Goal: Information Seeking & Learning: Learn about a topic

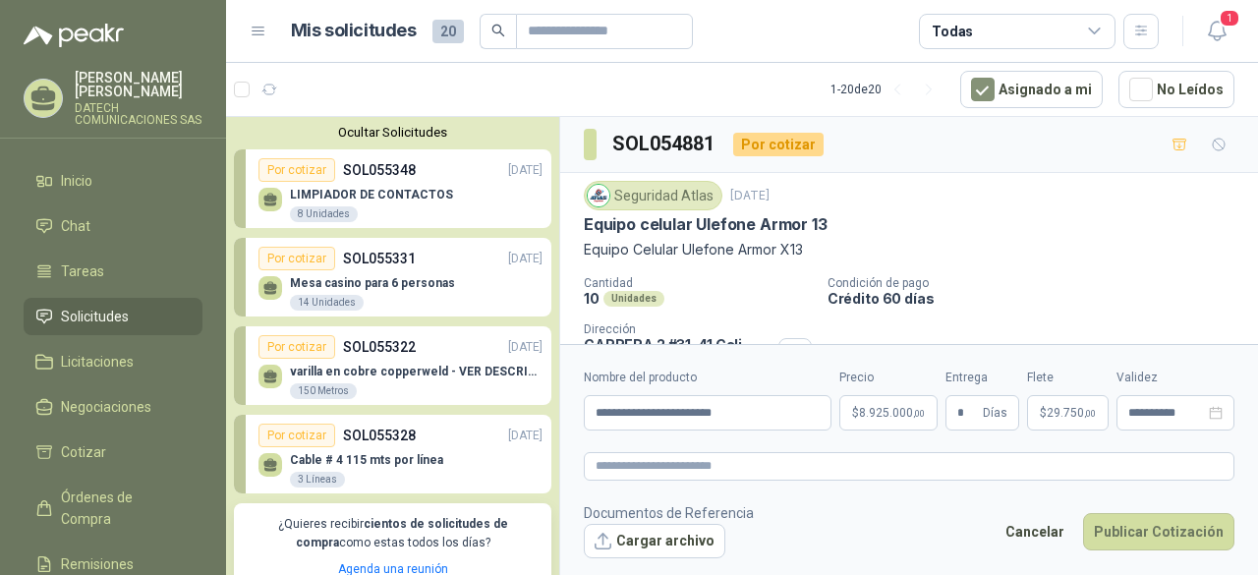
scroll to position [92, 0]
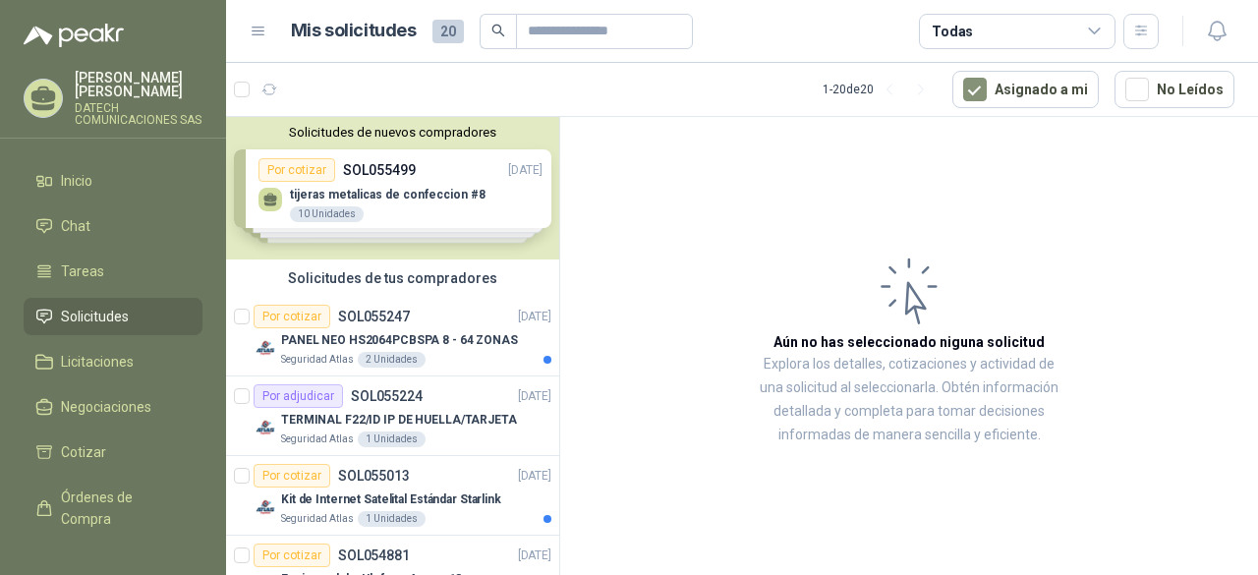
click at [354, 176] on div "Solicitudes de nuevos compradores Por cotizar SOL055499 [DATE] tijeras metalica…" at bounding box center [392, 188] width 333 height 143
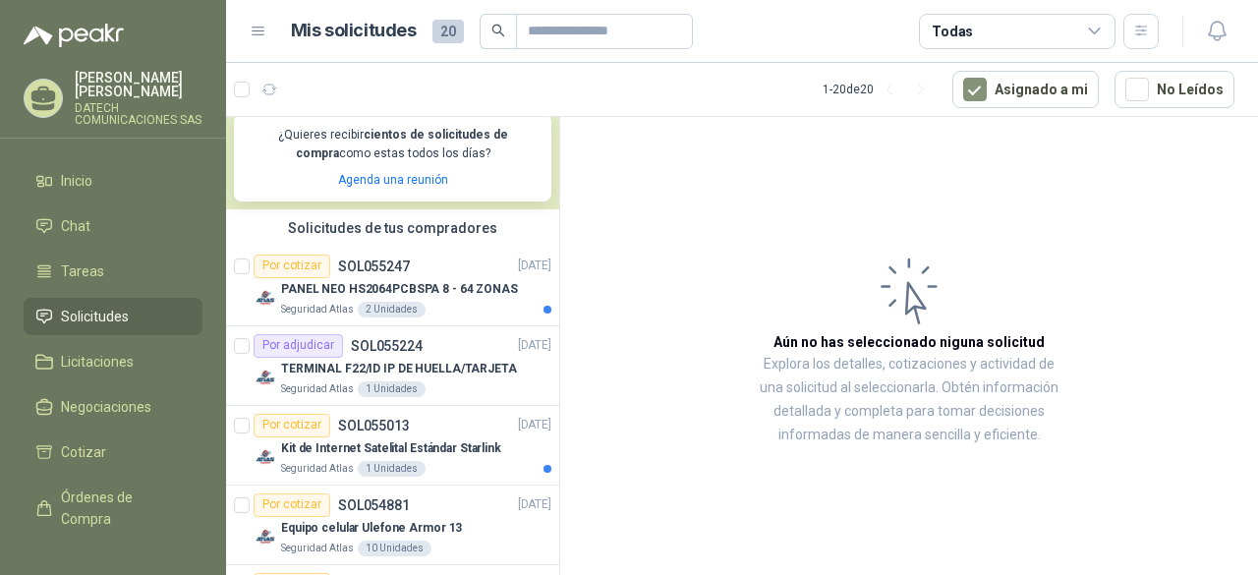
scroll to position [393, 0]
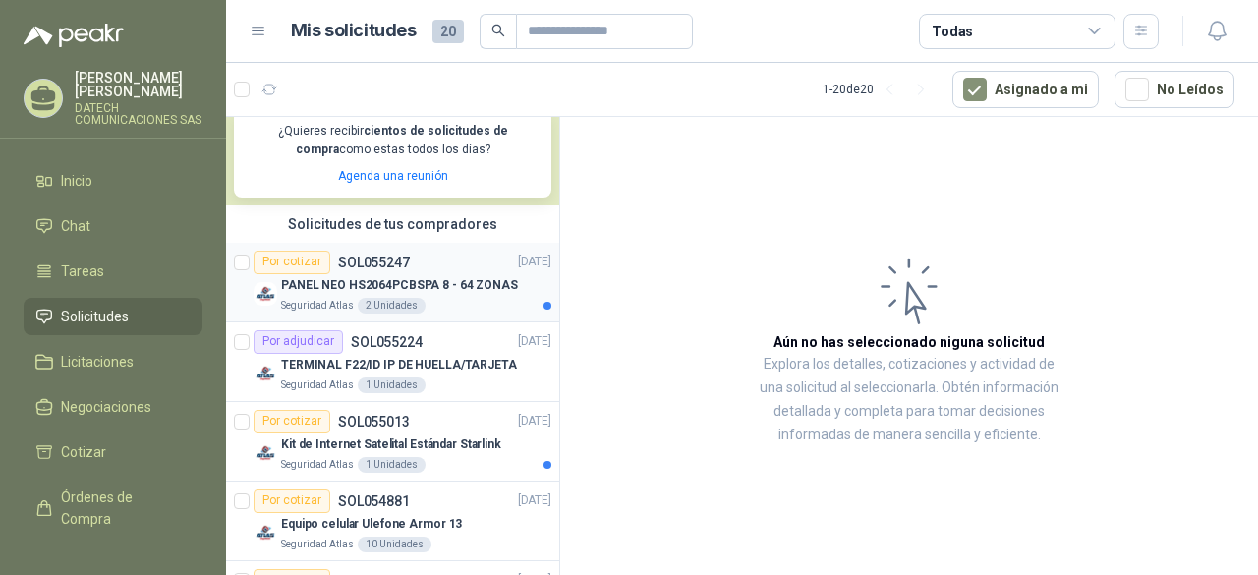
click at [466, 288] on p "PANEL NEO HS2064PCBSPA 8 - 64 ZONAS" at bounding box center [399, 285] width 237 height 19
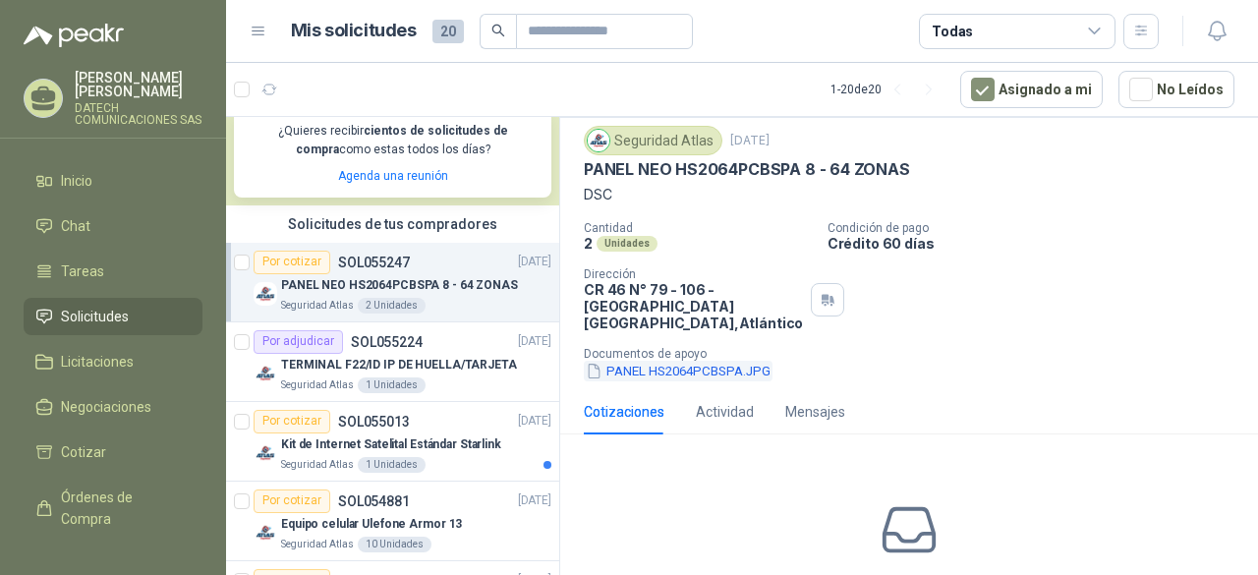
scroll to position [98, 0]
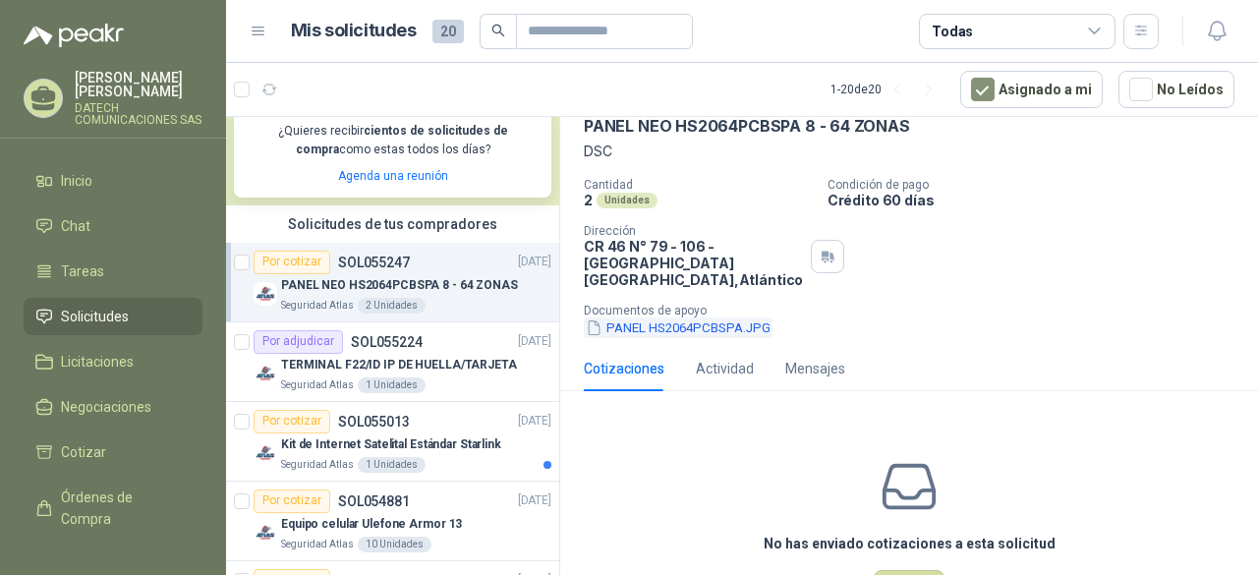
click at [735, 326] on button "PANEL HS2064PCBSPA.JPG" at bounding box center [678, 328] width 189 height 21
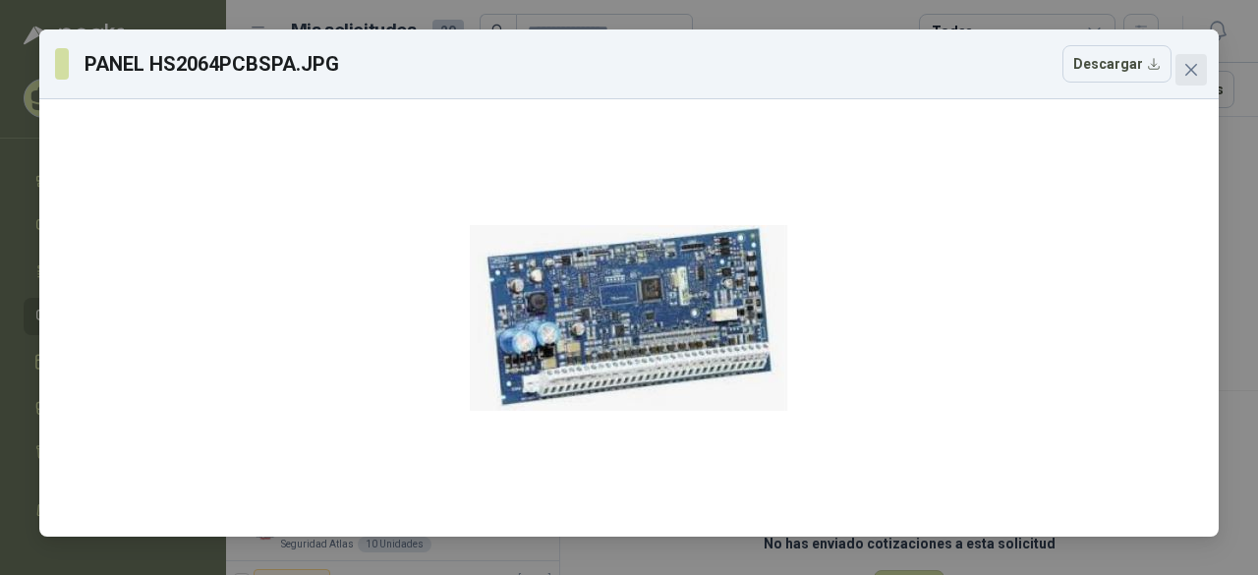
click at [1188, 70] on icon "close" at bounding box center [1192, 70] width 16 height 16
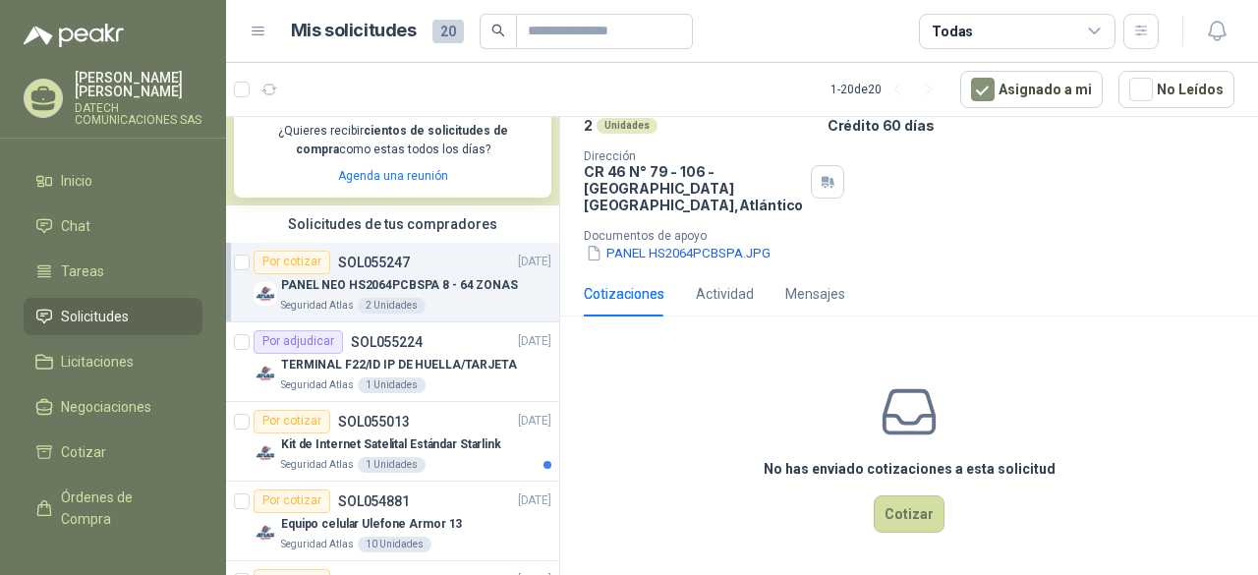
scroll to position [0, 0]
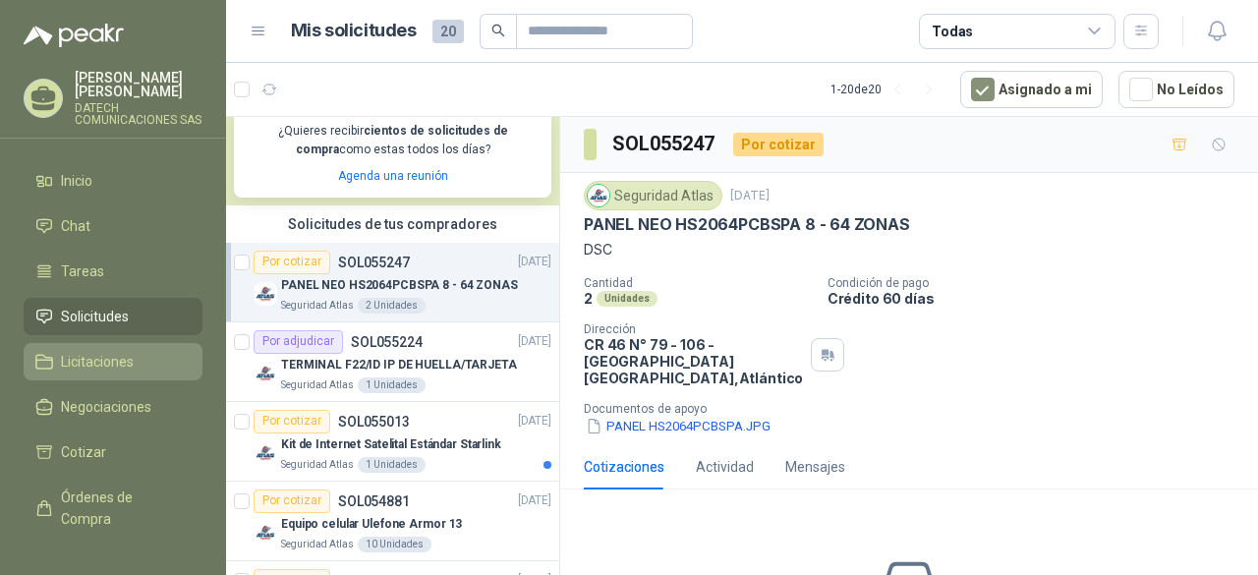
click at [131, 359] on span "Licitaciones" at bounding box center [97, 362] width 73 height 22
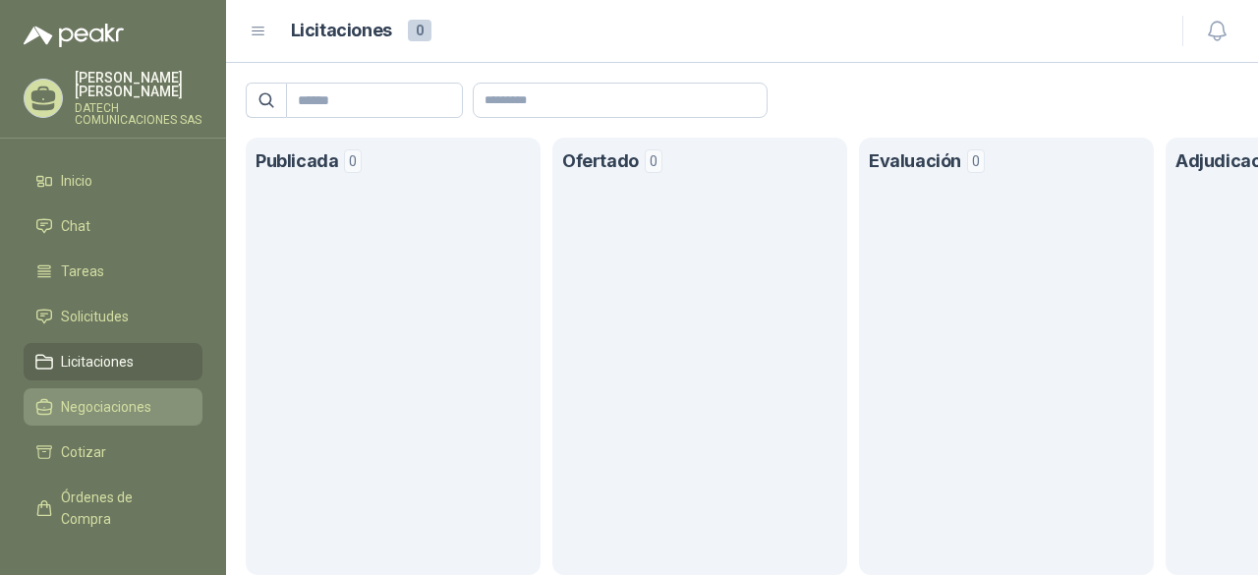
click at [132, 410] on span "Negociaciones" at bounding box center [106, 407] width 90 height 22
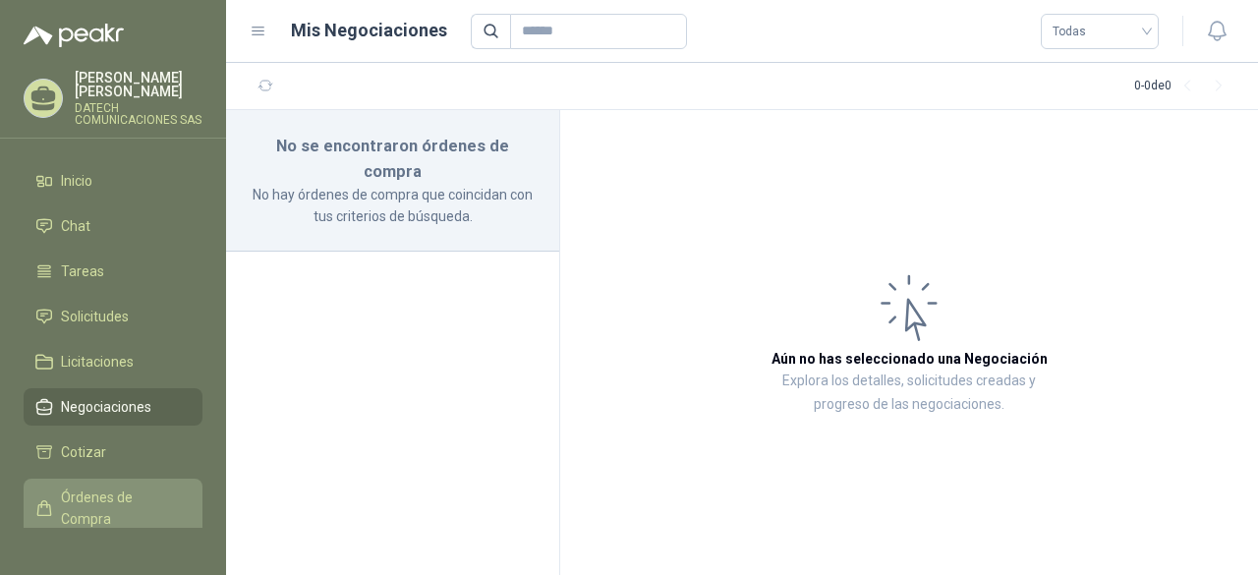
click at [125, 505] on span "Órdenes de Compra" at bounding box center [122, 508] width 123 height 43
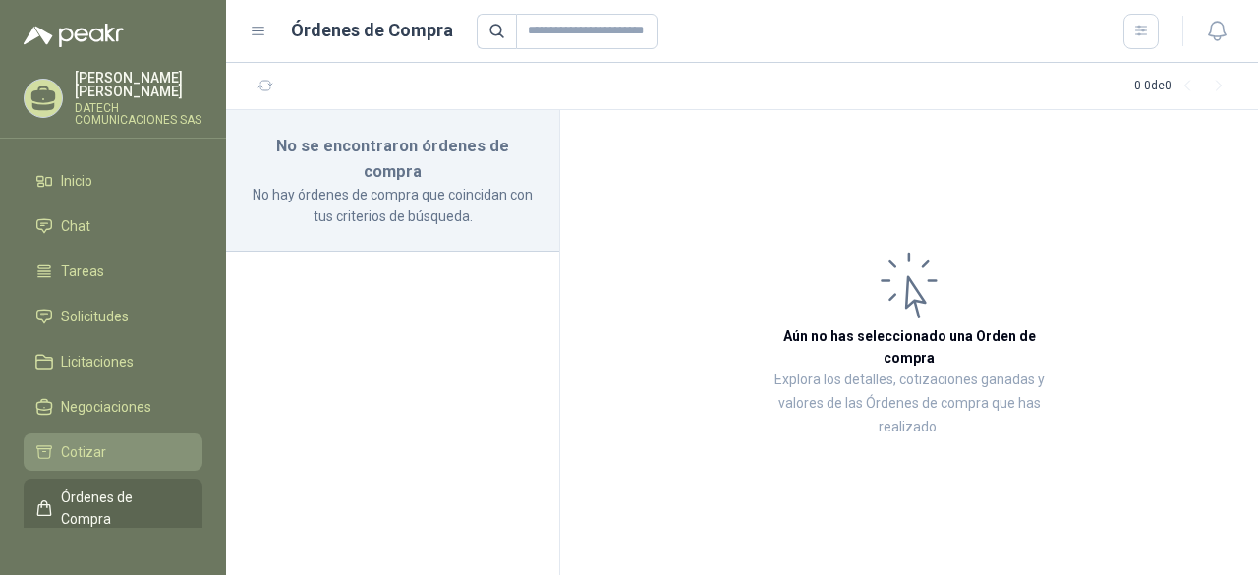
click at [118, 438] on link "Cotizar" at bounding box center [113, 452] width 179 height 37
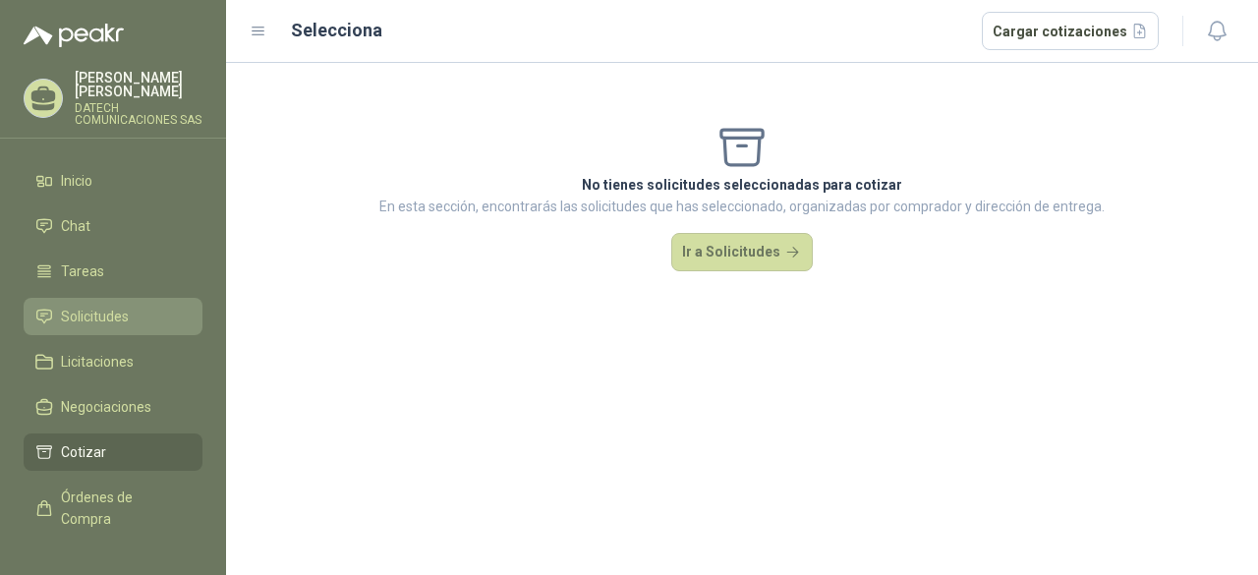
click at [122, 310] on span "Solicitudes" at bounding box center [95, 317] width 68 height 22
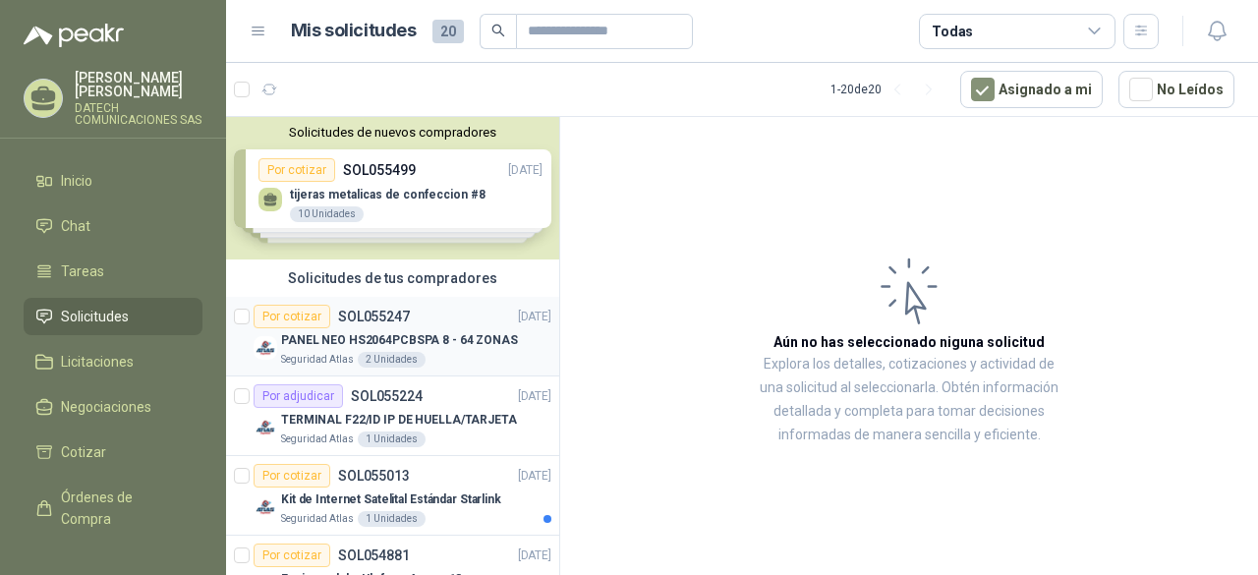
click at [411, 323] on div "Por cotizar SOL055247 [DATE]" at bounding box center [403, 317] width 298 height 24
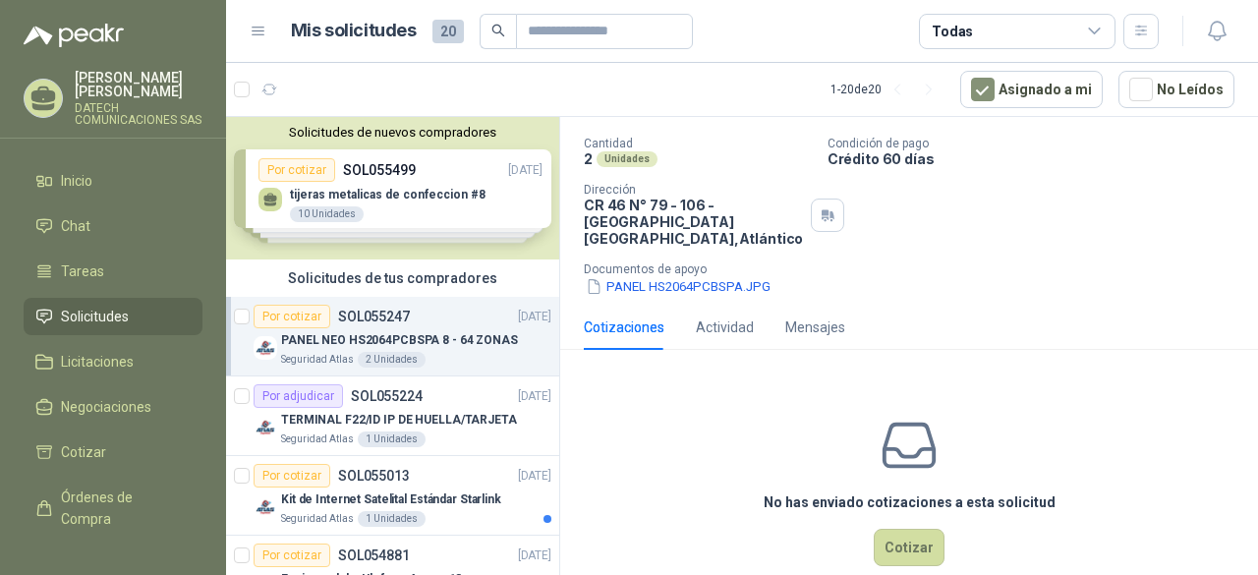
scroll to position [173, 0]
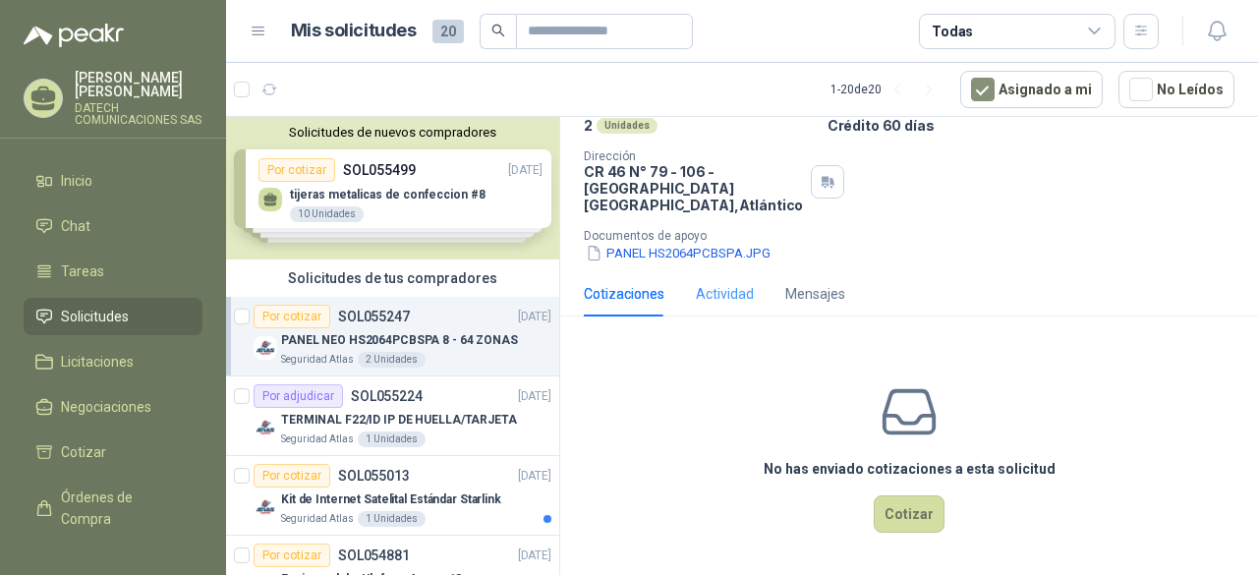
click at [733, 307] on div "Actividad" at bounding box center [725, 293] width 58 height 45
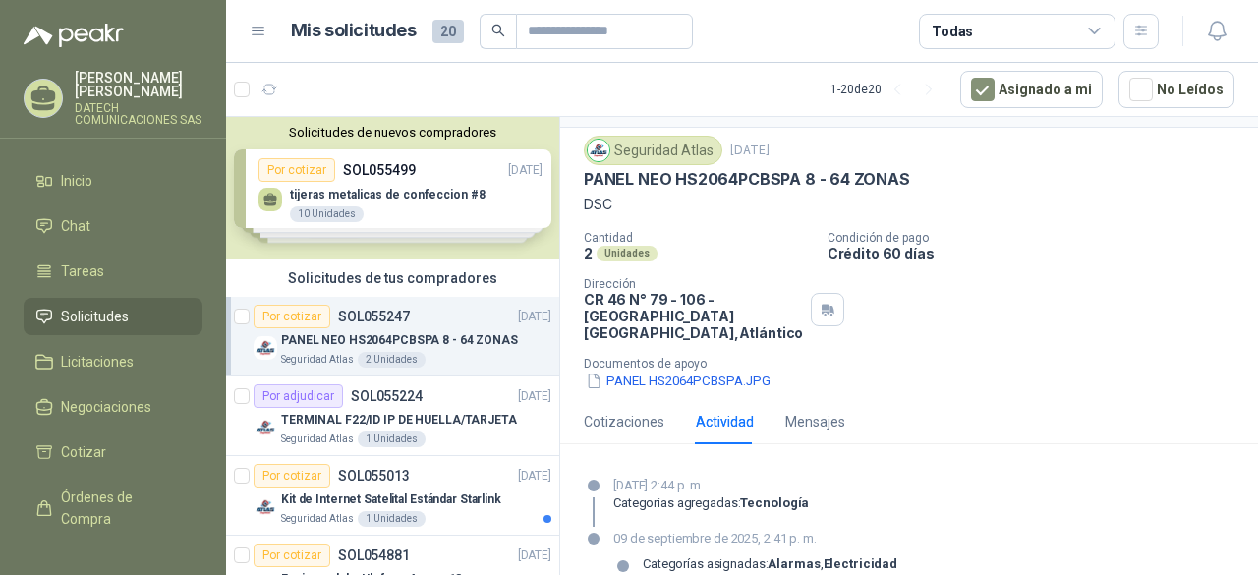
scroll to position [0, 0]
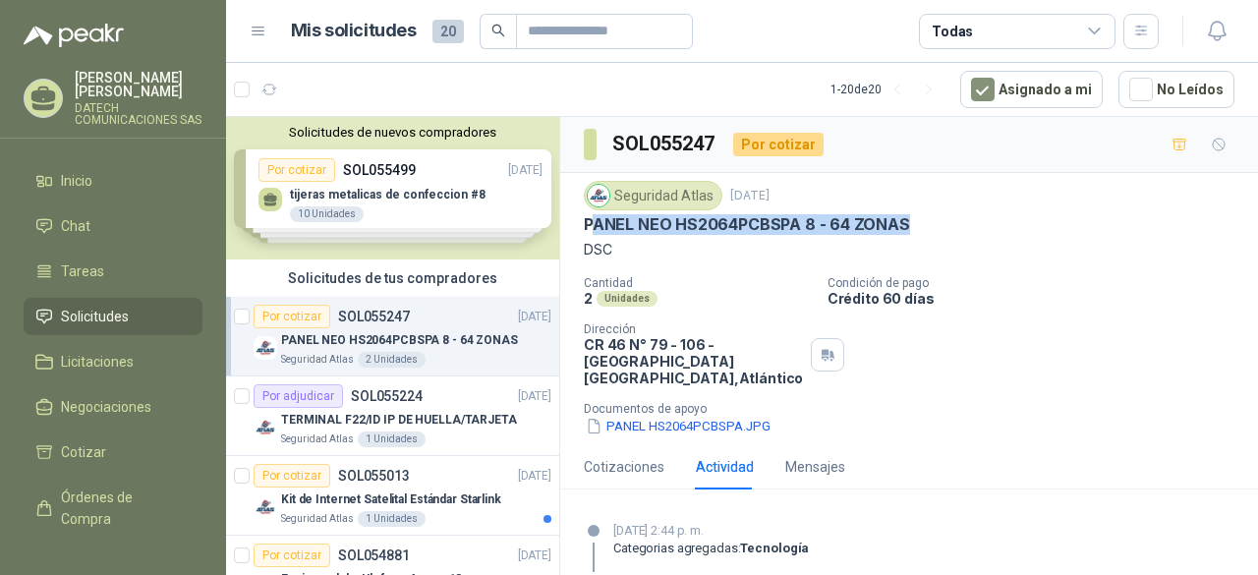
drag, startPoint x: 588, startPoint y: 222, endPoint x: 899, endPoint y: 231, distance: 310.8
click at [905, 229] on div "PANEL NEO HS2064PCBSPA 8 - 64 ZONAS" at bounding box center [909, 224] width 651 height 21
click at [621, 234] on div "Seguridad Atlas [DATE] PANEL NEO HS2064PCBSPA 8 - 64 ZONAS DSC" at bounding box center [909, 221] width 651 height 80
drag, startPoint x: 585, startPoint y: 223, endPoint x: 912, endPoint y: 226, distance: 327.4
click at [912, 226] on div "PANEL NEO HS2064PCBSPA 8 - 64 ZONAS" at bounding box center [909, 224] width 651 height 21
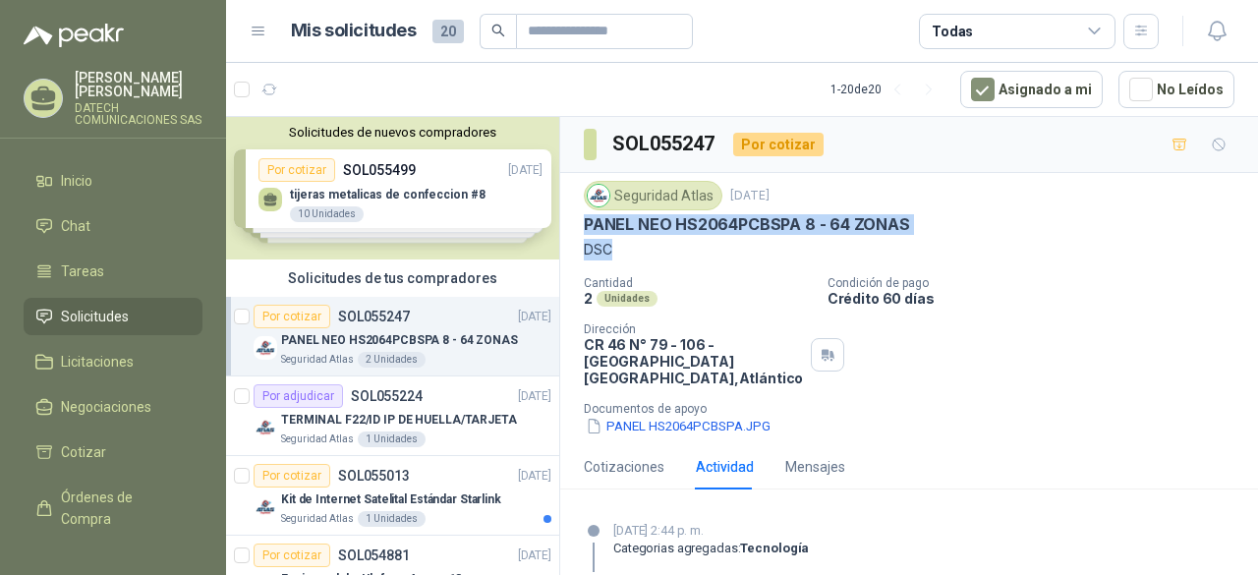
drag, startPoint x: 619, startPoint y: 255, endPoint x: 586, endPoint y: 229, distance: 42.1
click at [586, 229] on div "Seguridad Atlas [DATE] PANEL NEO HS2064PCBSPA 8 - 64 ZONAS DSC" at bounding box center [909, 221] width 651 height 80
copy div "PANEL NEO HS2064PCBSPA 8 - 64 ZONAS DSC"
click at [728, 428] on button "PANEL HS2064PCBSPA.JPG" at bounding box center [678, 426] width 189 height 21
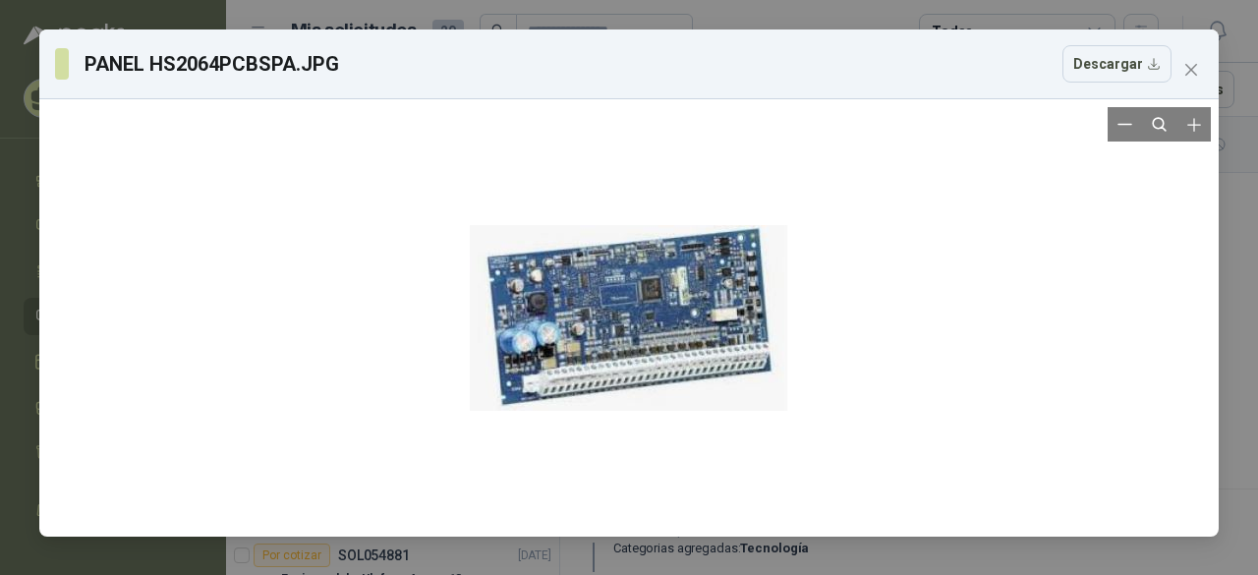
drag, startPoint x: 596, startPoint y: 332, endPoint x: 1081, endPoint y: 396, distance: 489.8
click at [1081, 396] on div at bounding box center [629, 318] width 1164 height 422
click at [1199, 64] on button "Close" at bounding box center [1191, 69] width 31 height 31
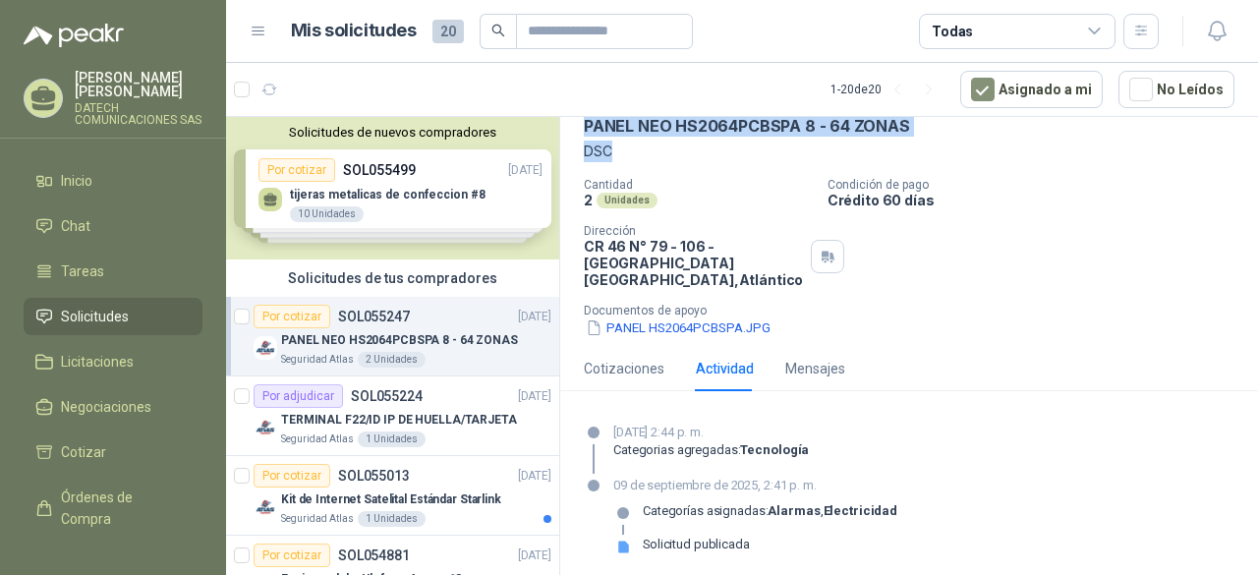
scroll to position [102, 0]
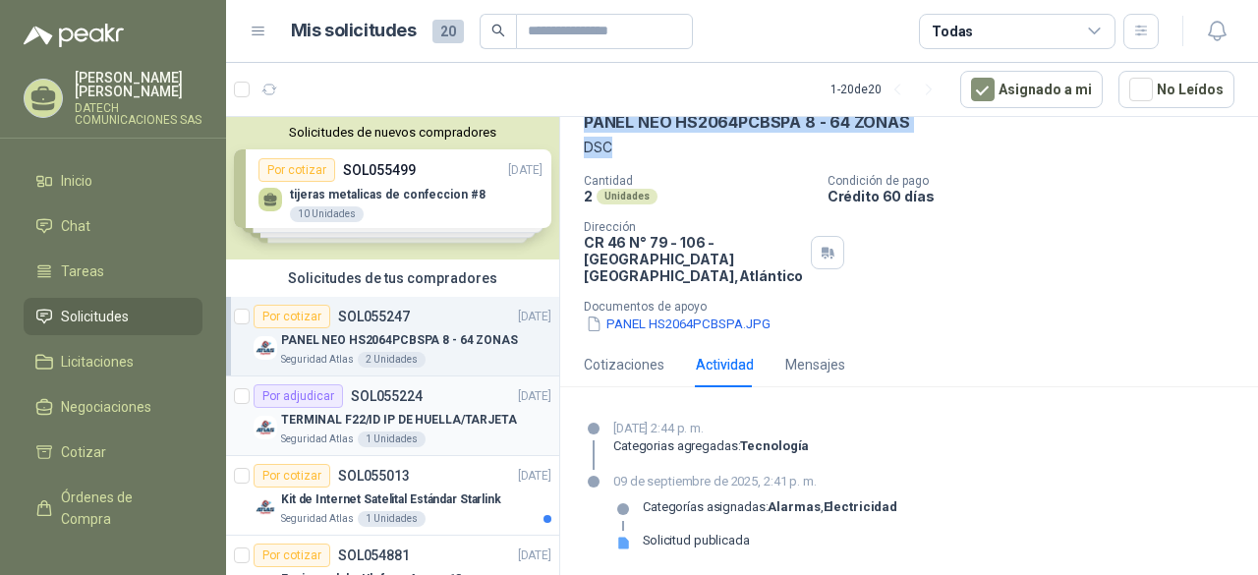
click at [354, 433] on div "Seguridad Atlas 1 Unidades" at bounding box center [416, 440] width 270 height 16
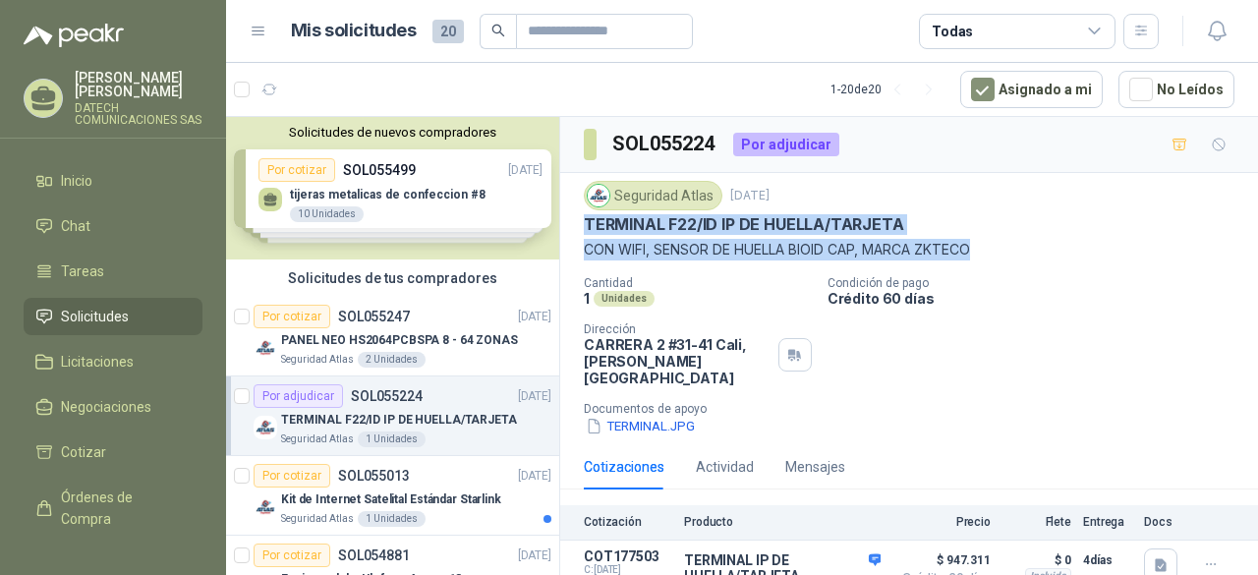
drag, startPoint x: 985, startPoint y: 249, endPoint x: 584, endPoint y: 220, distance: 402.1
click at [584, 220] on div "Seguridad Atlas [DATE] TERMINAL F22/ID IP DE HUELLA/TARJETA CON WIFI, SENSOR DE…" at bounding box center [909, 221] width 651 height 80
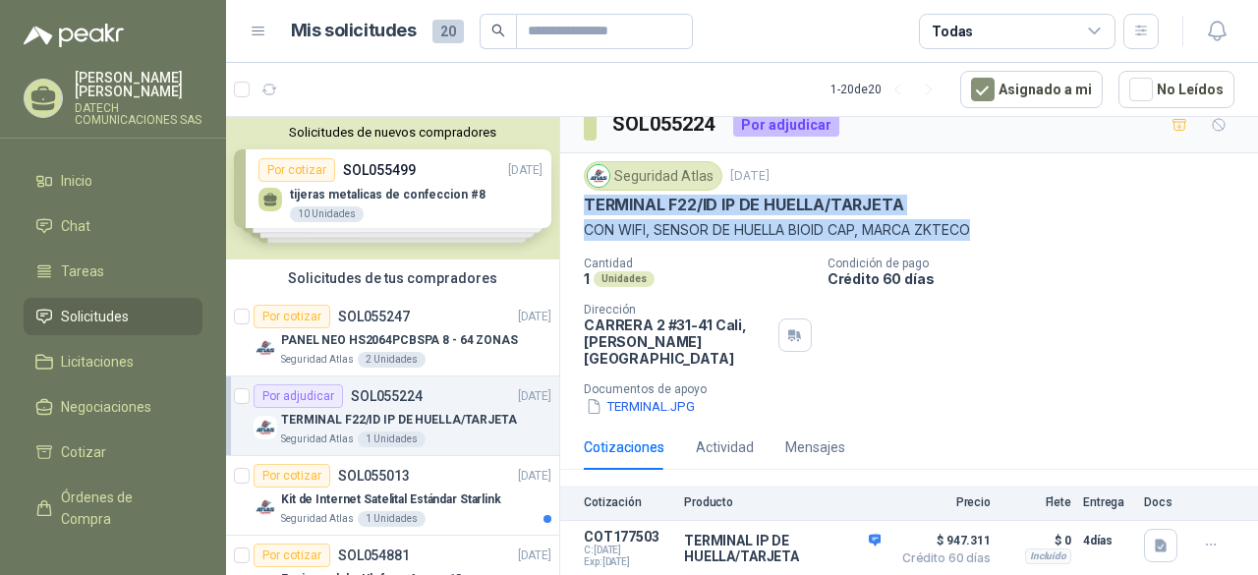
scroll to position [35, 0]
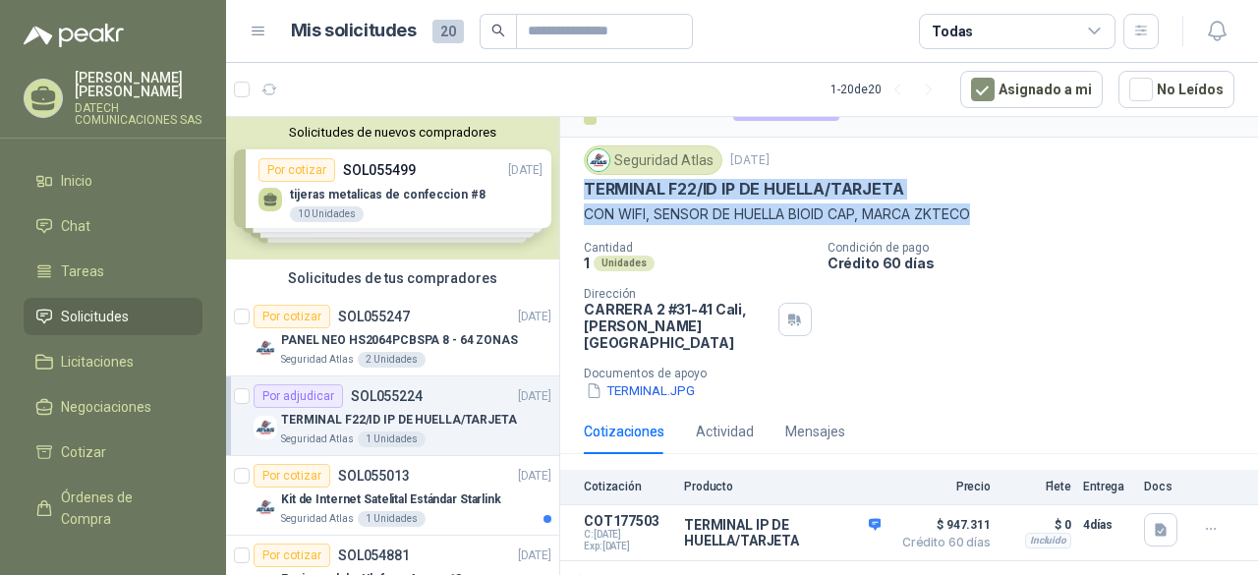
copy div "TERMINAL F22/ID IP DE HUELLA/TARJETA CON WIFI, SENSOR DE HUELLA BIOID CAP, MARC…"
click at [331, 331] on p "PANEL NEO HS2064PCBSPA 8 - 64 ZONAS" at bounding box center [399, 340] width 237 height 19
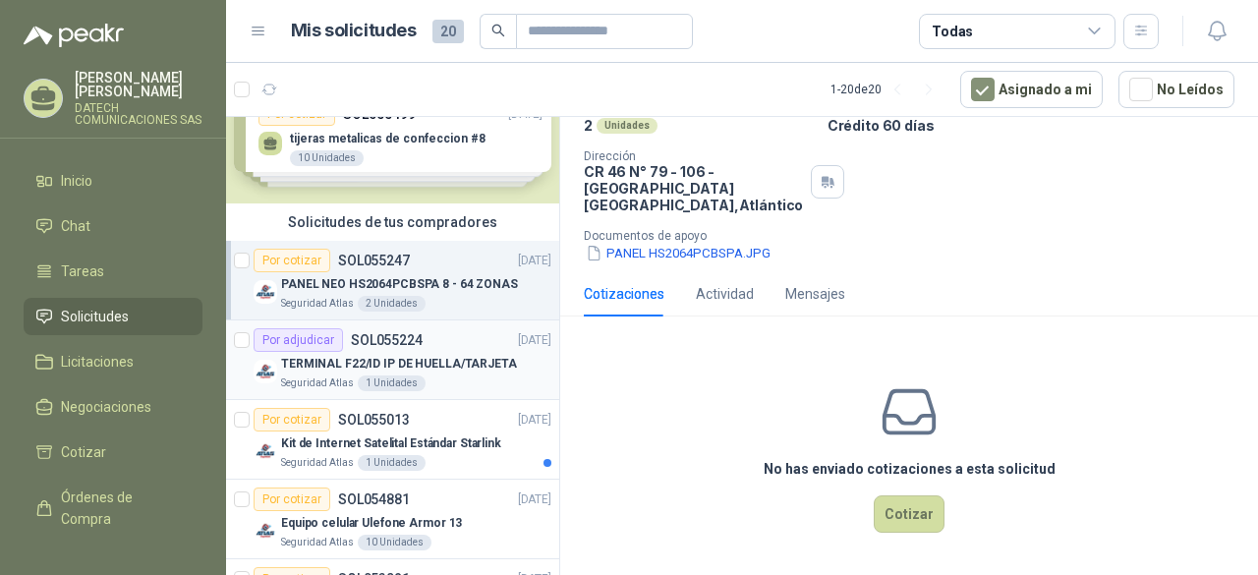
scroll to position [98, 0]
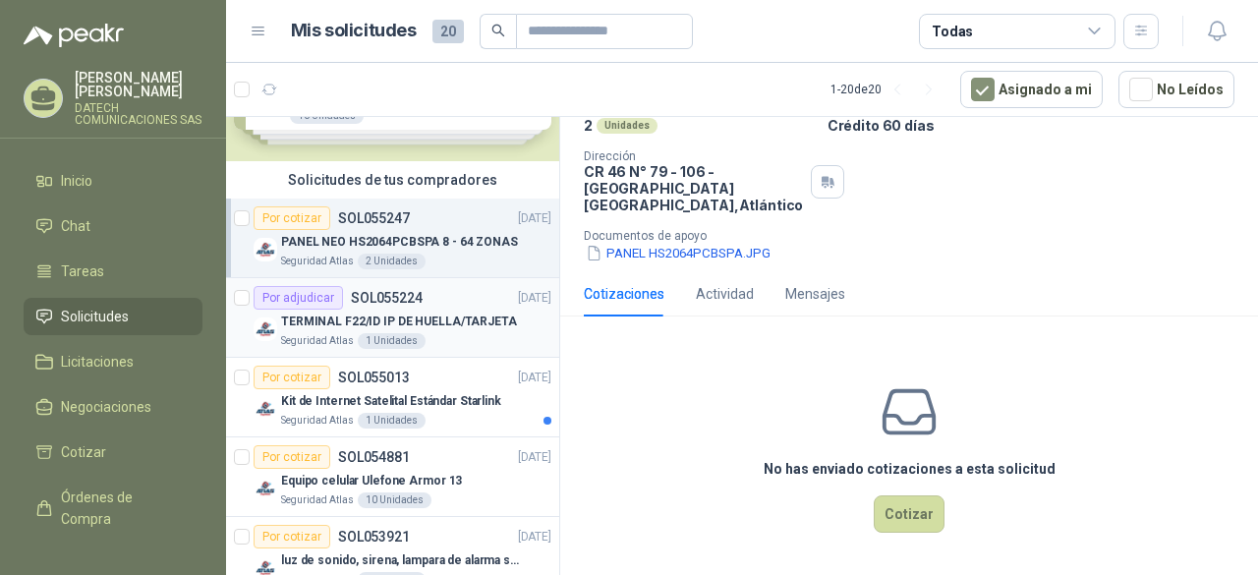
click at [436, 324] on p "TERMINAL F22/ID IP DE HUELLA/TARJETA" at bounding box center [399, 322] width 236 height 19
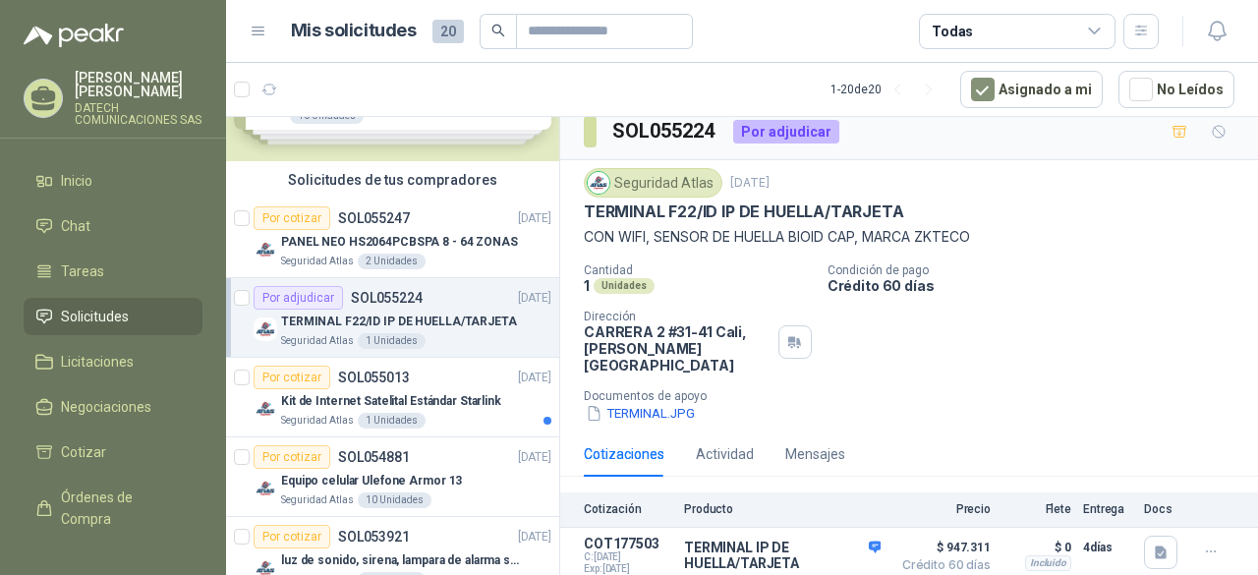
scroll to position [35, 0]
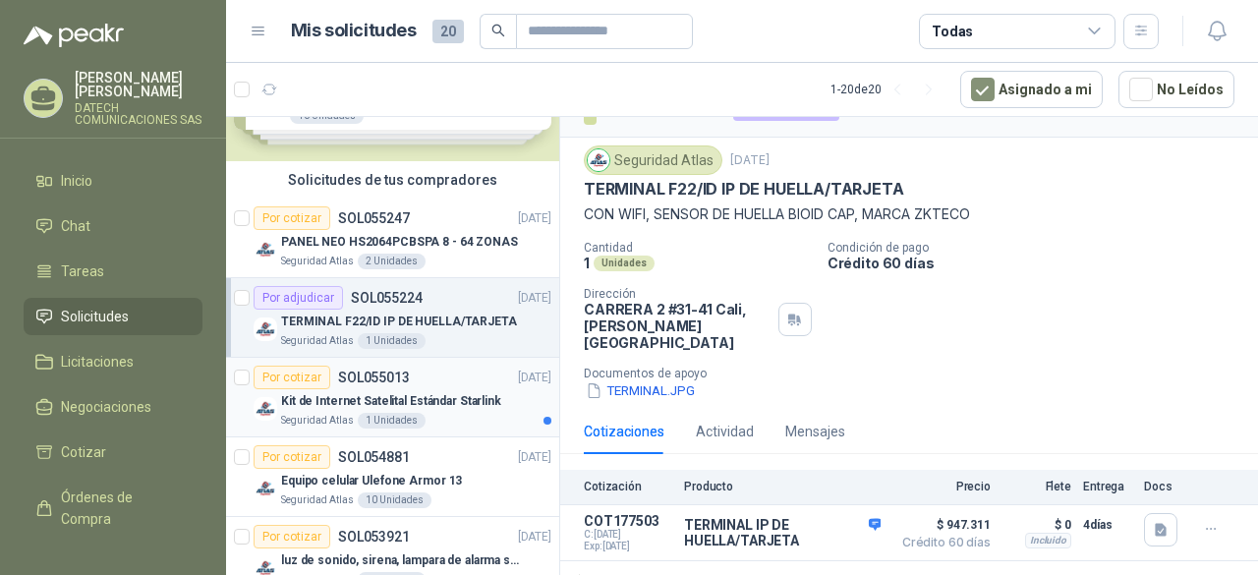
click at [313, 398] on p "Kit de Internet Satelital Estándar Starlink" at bounding box center [391, 401] width 220 height 19
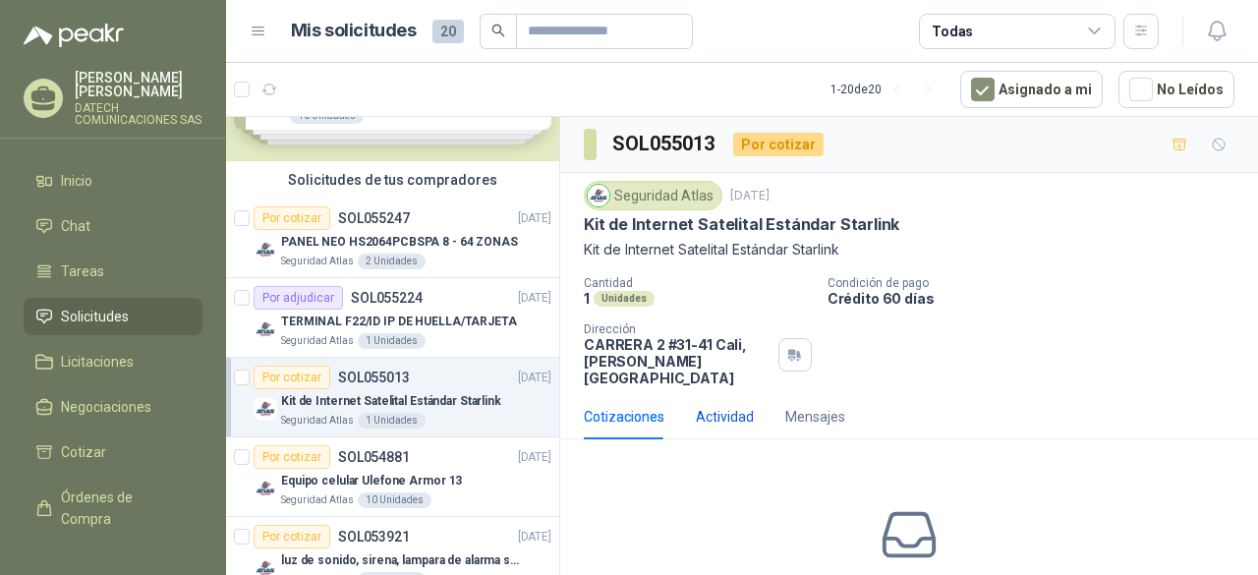
click at [708, 407] on div "Actividad" at bounding box center [725, 417] width 58 height 22
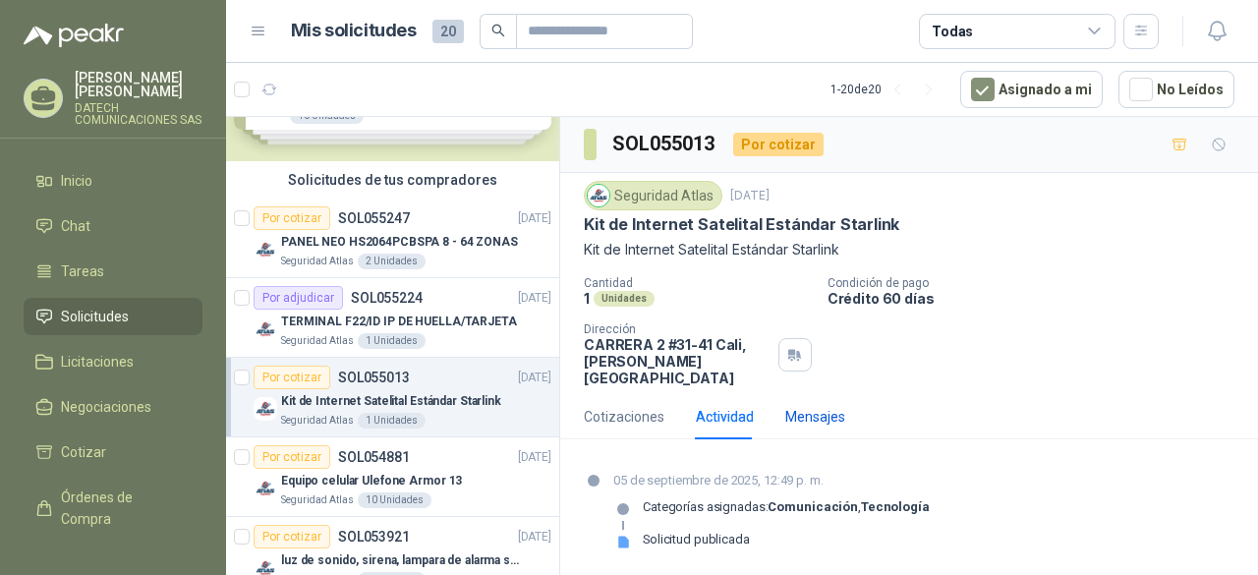
click at [797, 406] on div "Mensajes" at bounding box center [815, 417] width 60 height 22
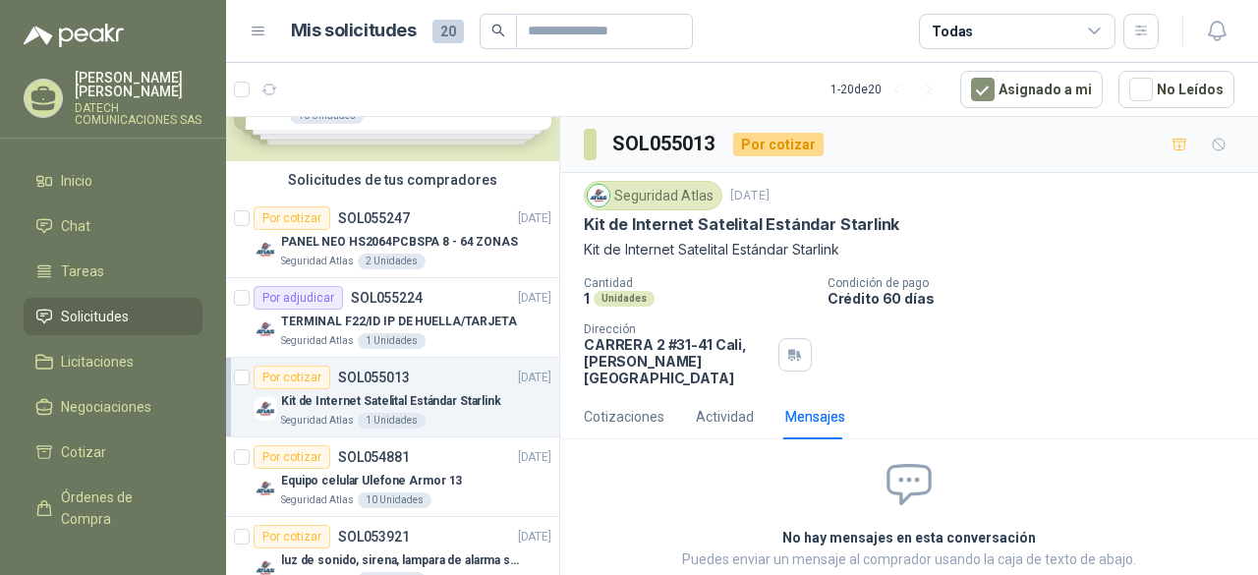
scroll to position [6, 0]
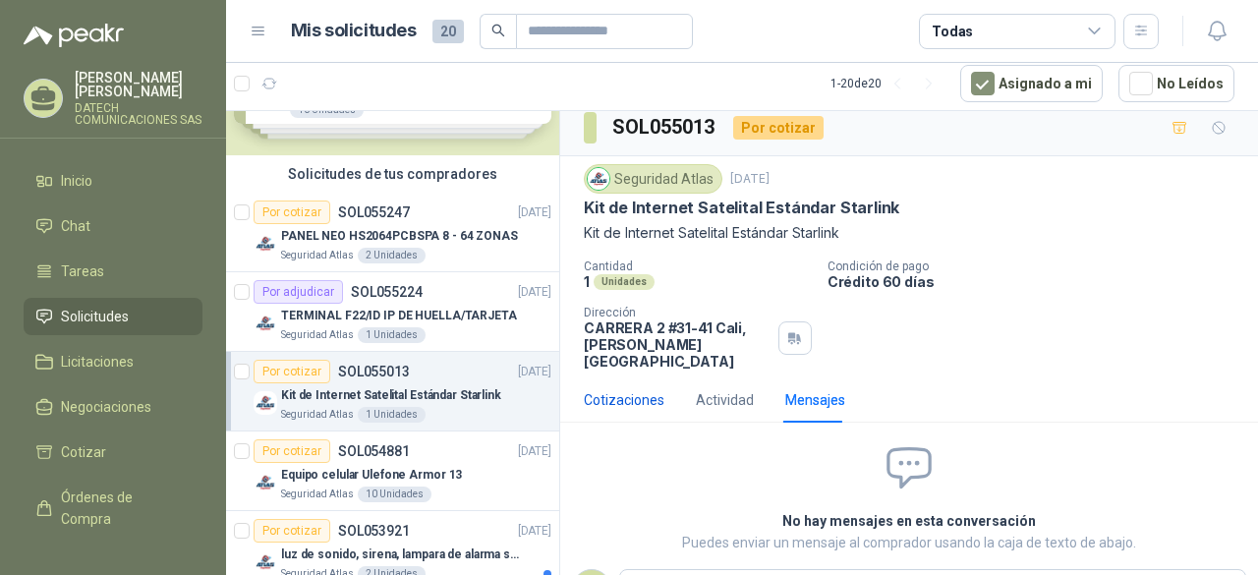
click at [649, 389] on div "Cotizaciones" at bounding box center [624, 400] width 81 height 22
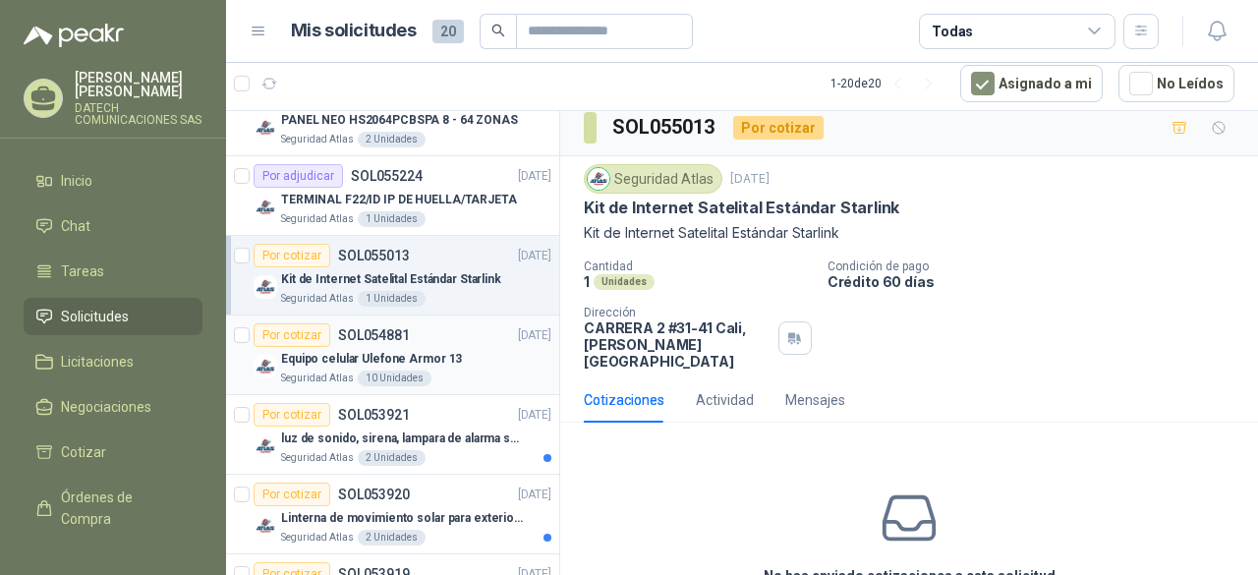
scroll to position [295, 0]
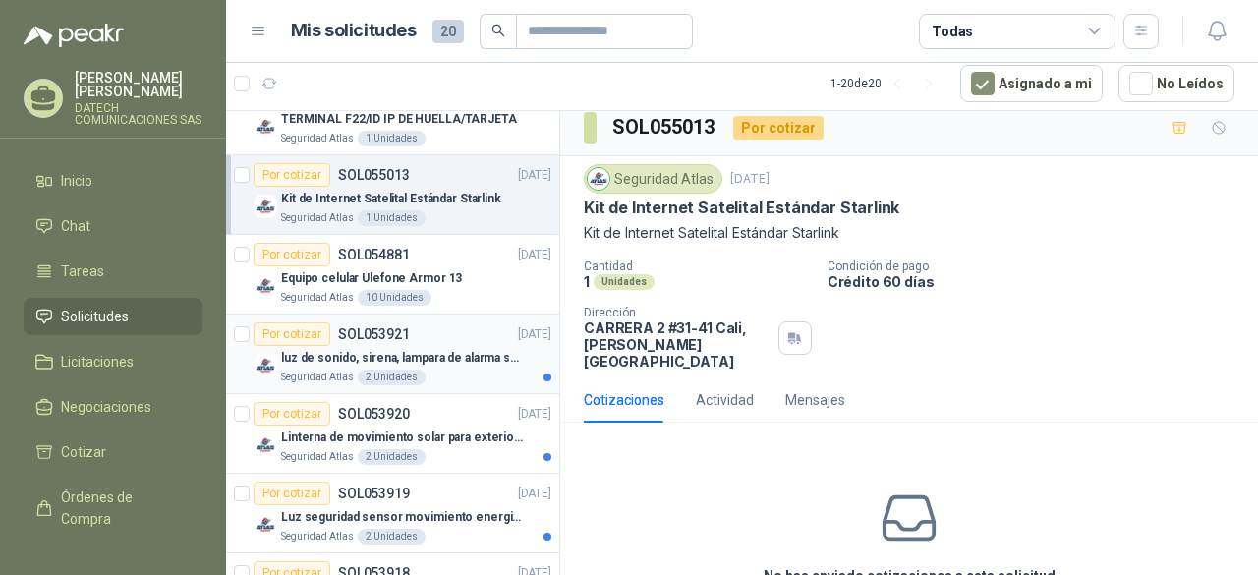
click at [464, 371] on div "Seguridad Atlas 2 Unidades" at bounding box center [416, 378] width 270 height 16
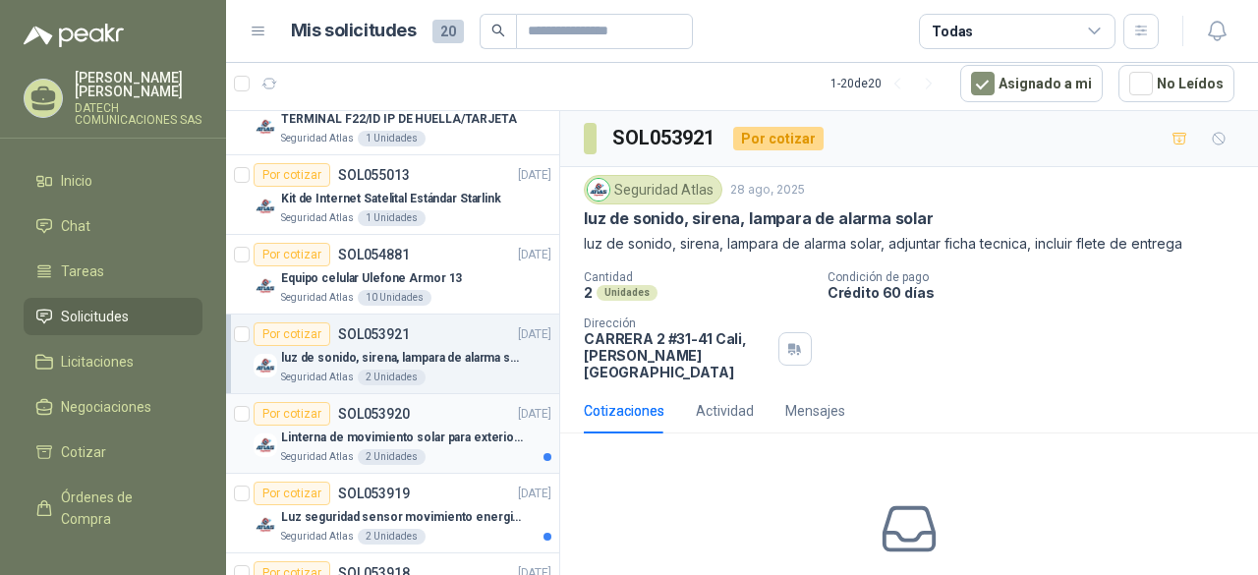
click at [544, 455] on div at bounding box center [548, 457] width 8 height 8
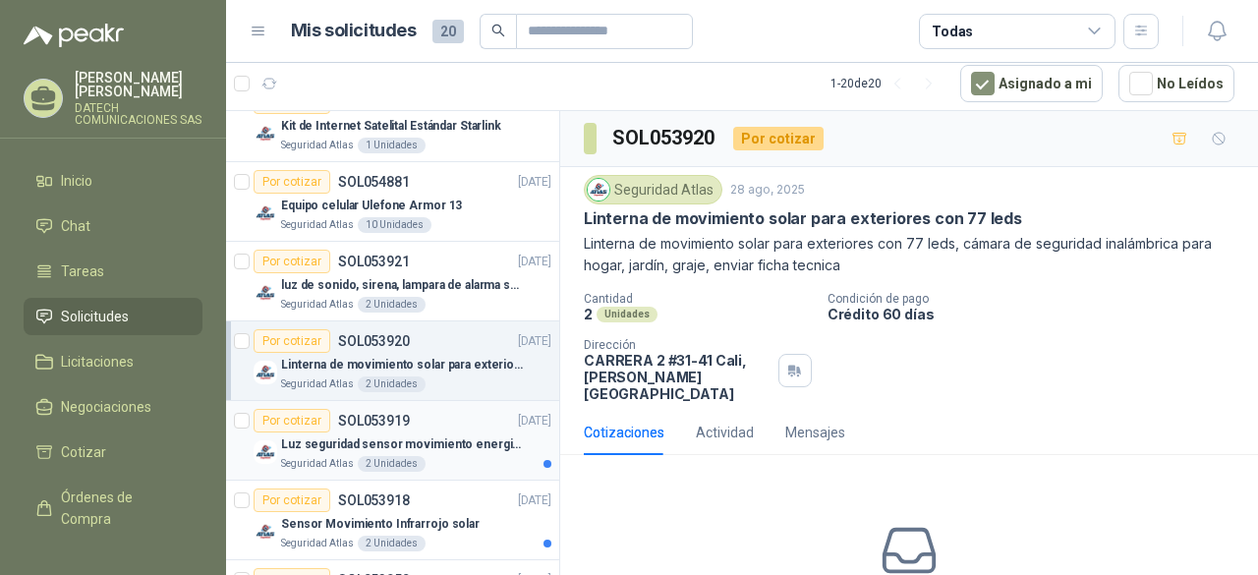
scroll to position [492, 0]
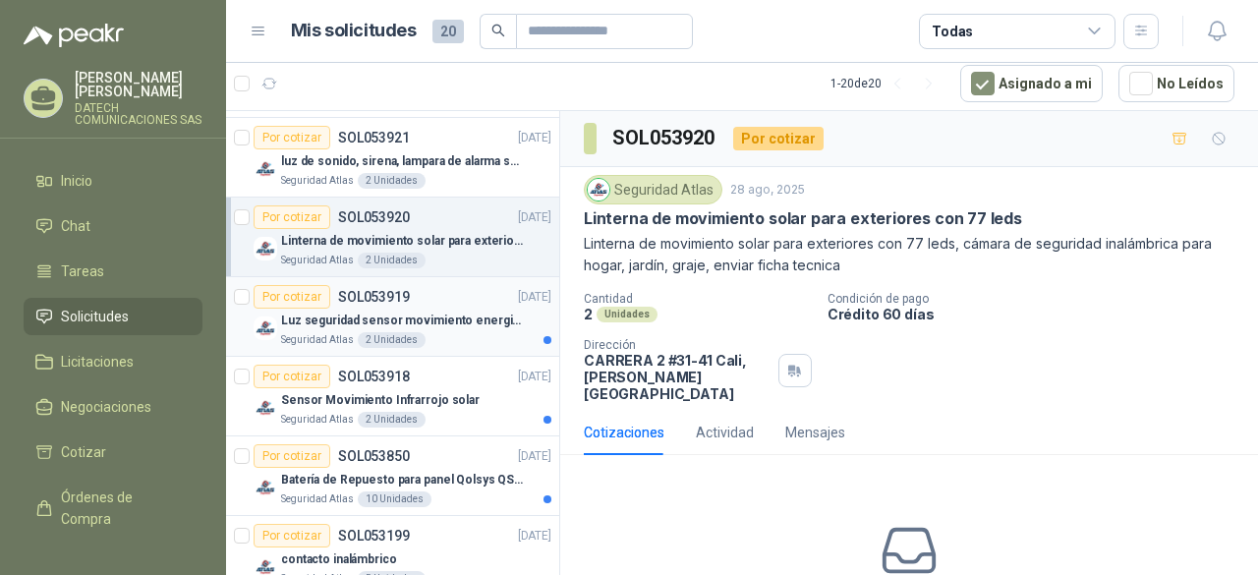
click at [533, 341] on div "Seguridad Atlas 2 Unidades" at bounding box center [416, 340] width 270 height 16
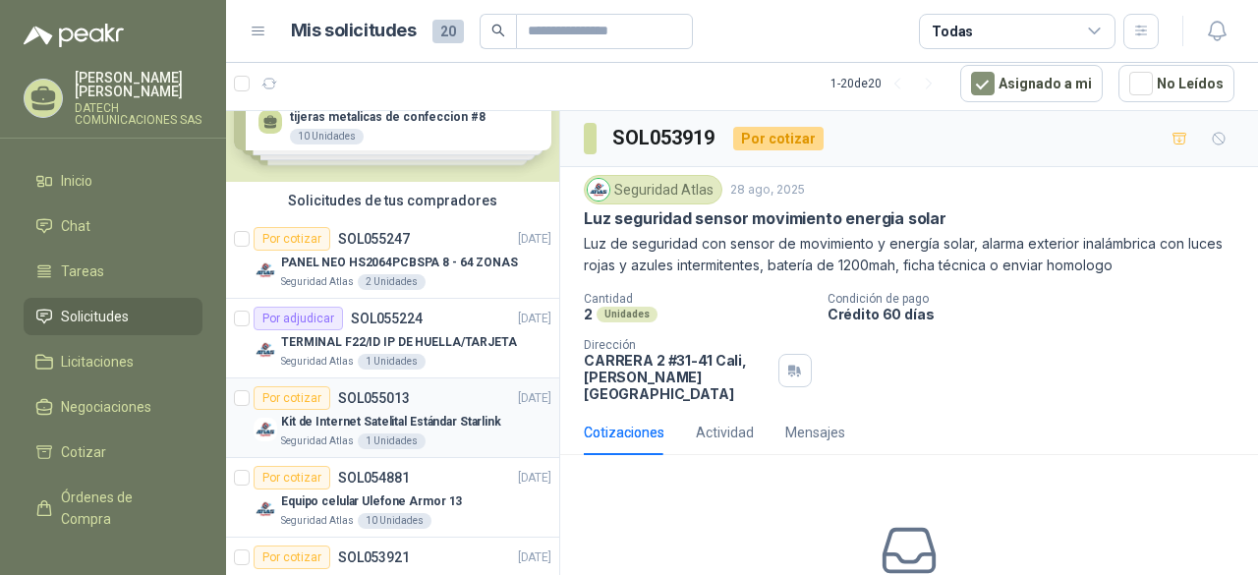
scroll to position [197, 0]
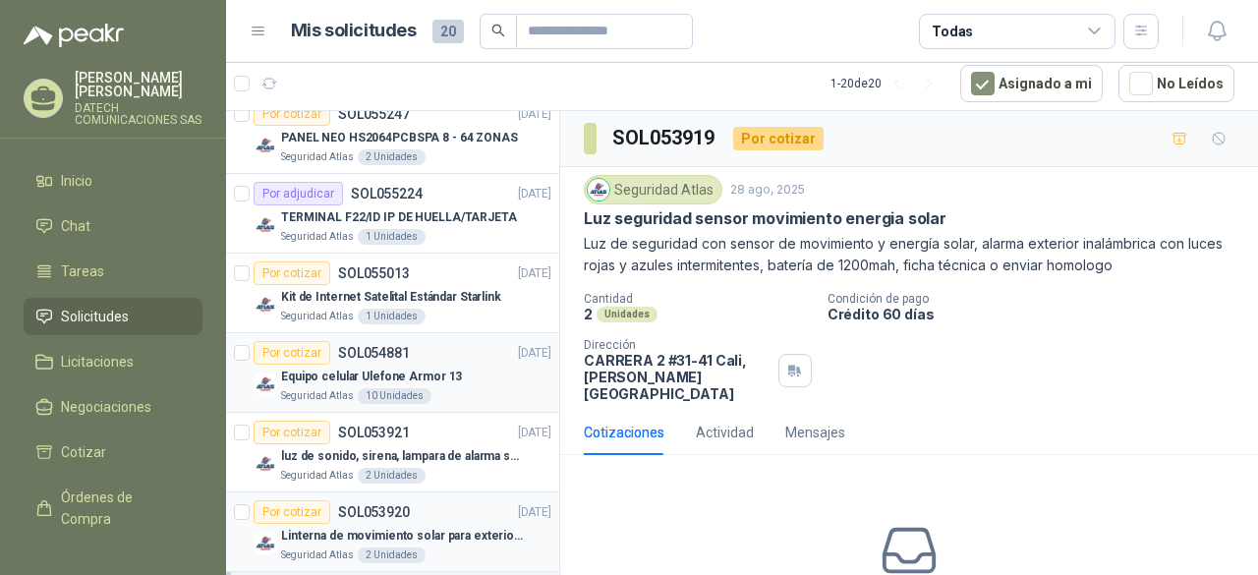
click at [320, 388] on p "Seguridad Atlas" at bounding box center [317, 396] width 73 height 16
